Goal: Find specific page/section: Find specific page/section

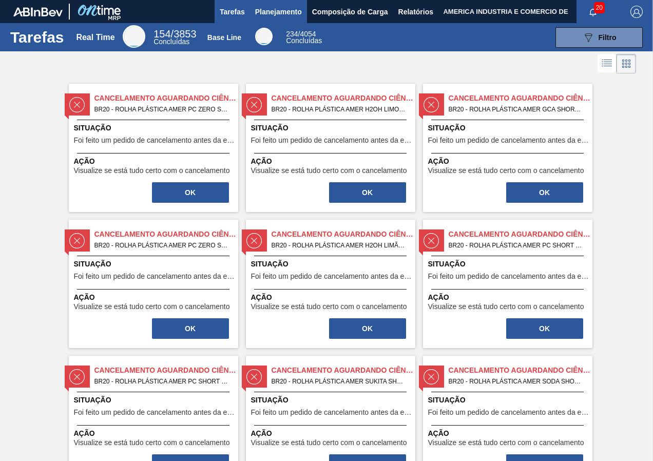
click at [277, 11] on span "Planejamento" at bounding box center [278, 12] width 47 height 12
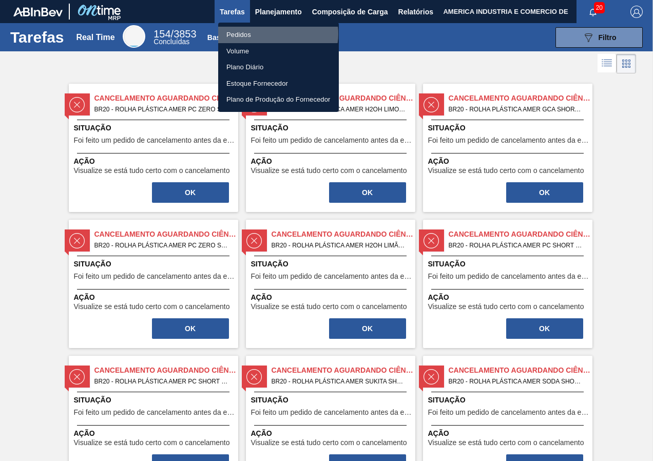
click at [276, 34] on li "Pedidos" at bounding box center [278, 35] width 121 height 16
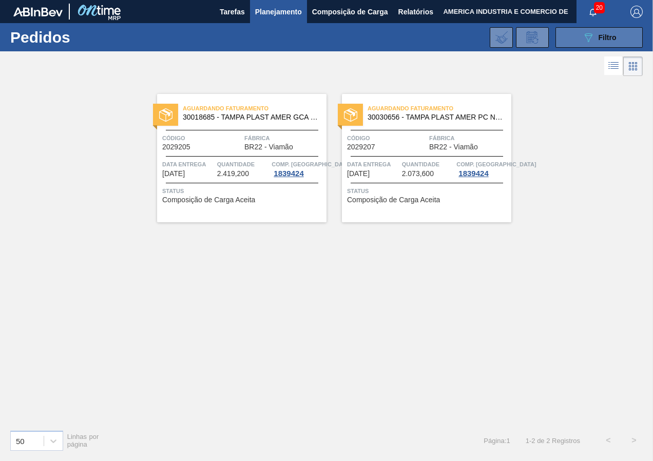
click at [609, 32] on div "089F7B8B-B2A5-4AFE-B5C0-19BA573D28AC Filtro" at bounding box center [599, 37] width 34 height 12
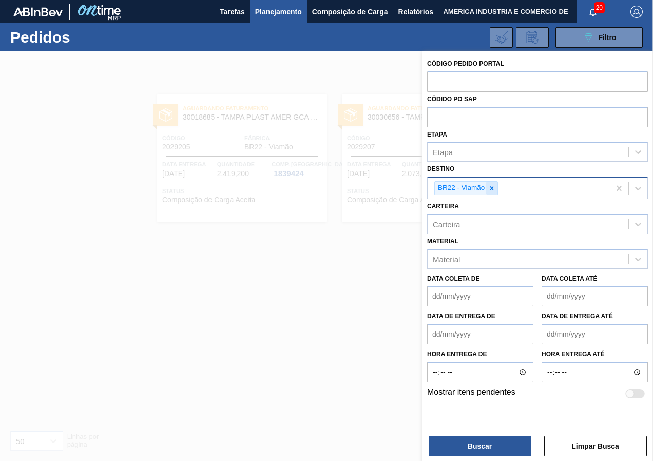
click at [495, 190] on icon at bounding box center [491, 188] width 7 height 7
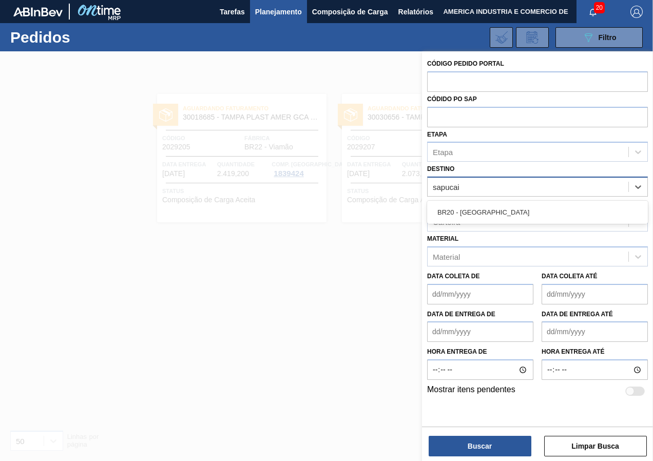
type input "sapucaia"
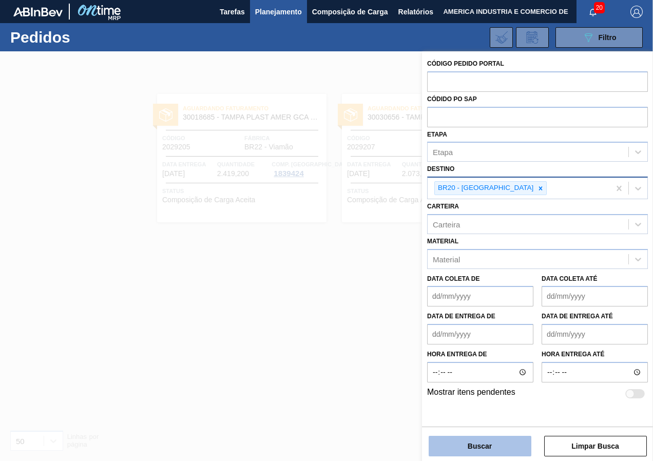
click at [498, 443] on button "Buscar" at bounding box center [480, 446] width 103 height 21
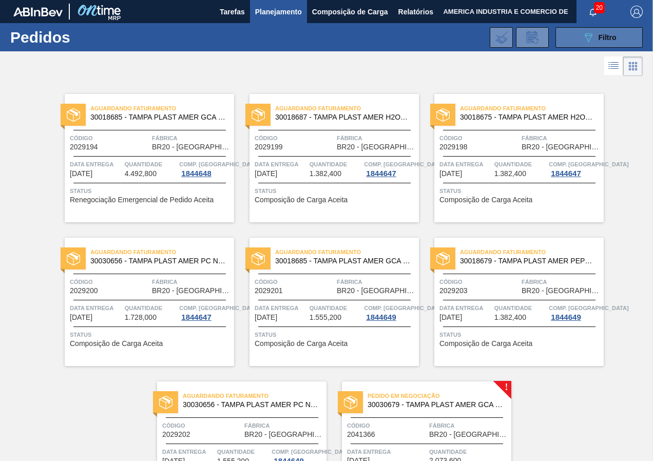
click at [570, 44] on button "089F7B8B-B2A5-4AFE-B5C0-19BA573D28AC Filtro" at bounding box center [598, 37] width 87 height 21
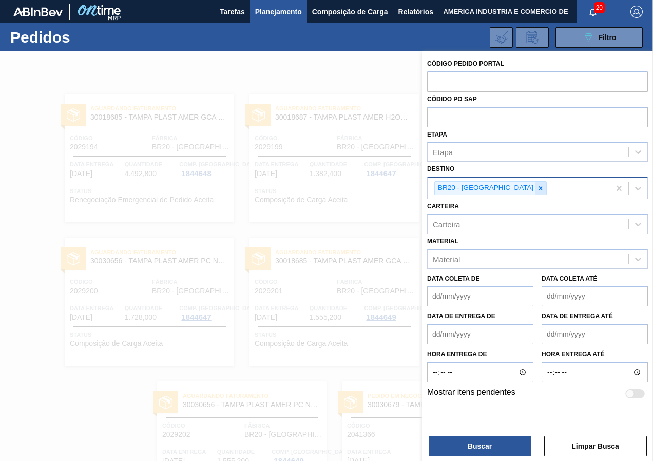
click at [535, 190] on div at bounding box center [540, 188] width 11 height 13
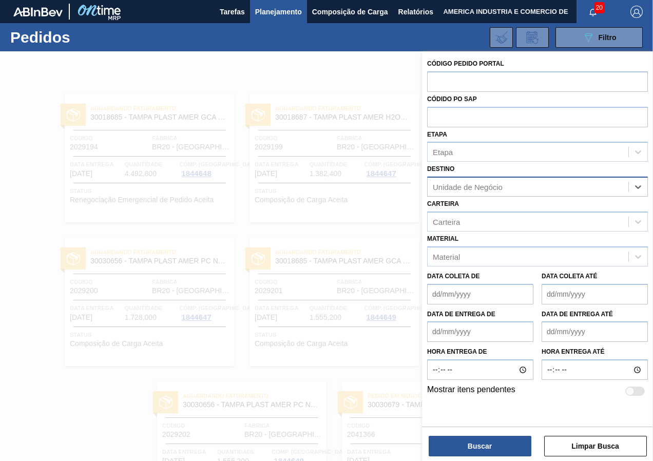
click at [215, 77] on div at bounding box center [326, 281] width 653 height 461
